Goal: Transaction & Acquisition: Book appointment/travel/reservation

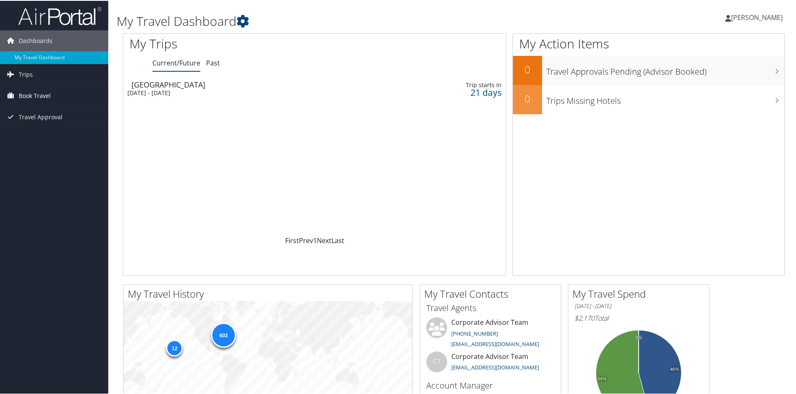
click at [45, 96] on span "Book Travel" at bounding box center [35, 95] width 32 height 21
click at [40, 137] on link "Book/Manage Online Trips" at bounding box center [54, 136] width 108 height 12
